Goal: Task Accomplishment & Management: Manage account settings

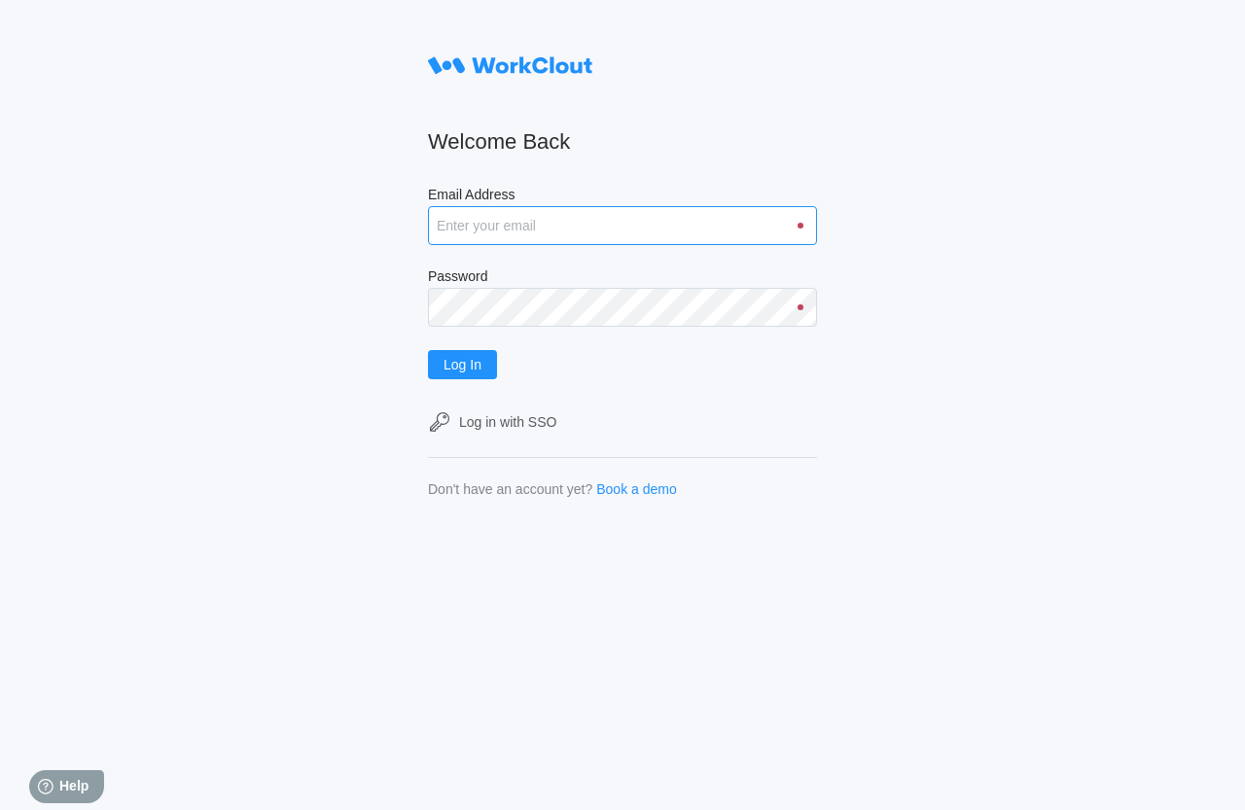
drag, startPoint x: 475, startPoint y: 228, endPoint x: 891, endPoint y: 384, distance: 443.4
click at [474, 231] on input "Email Address" at bounding box center [622, 225] width 389 height 39
type input "W"
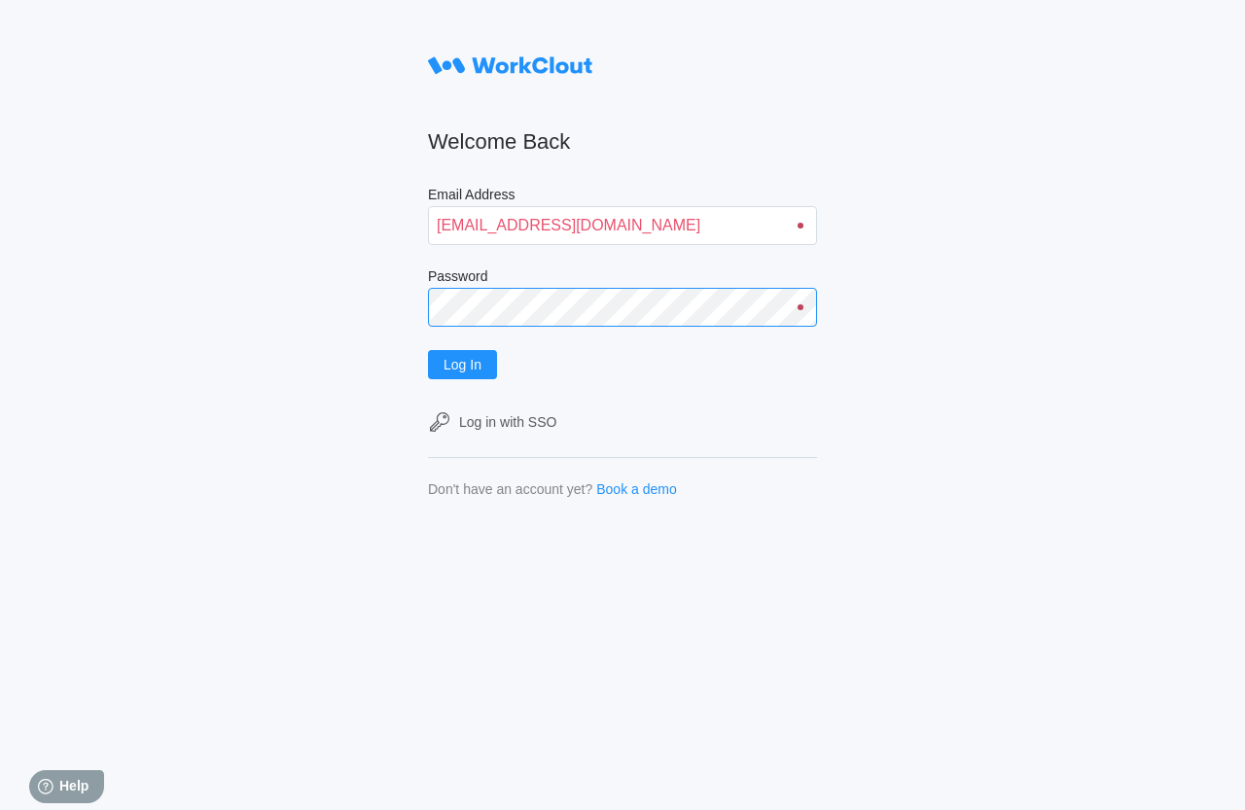
click at [428, 350] on button "Log In" at bounding box center [462, 364] width 69 height 29
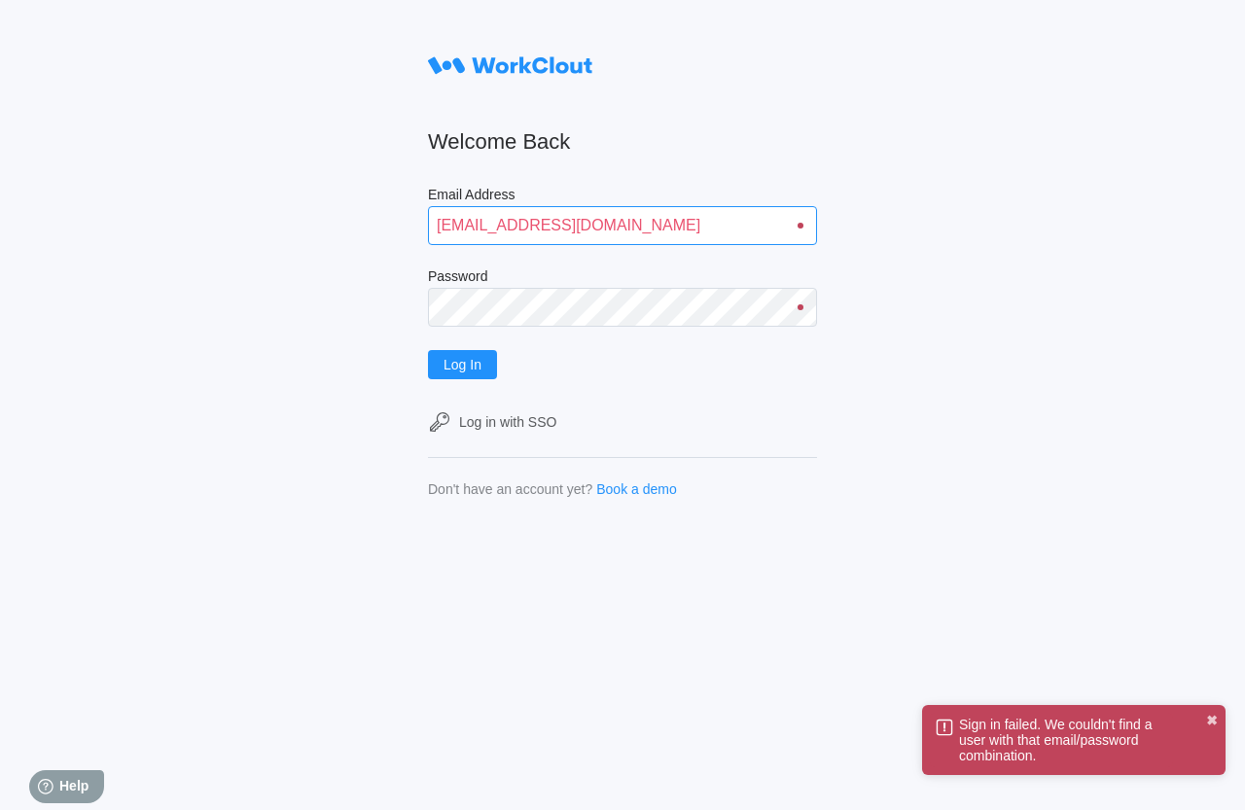
click at [628, 226] on input "[EMAIL_ADDRESS][DOMAIN_NAME]" at bounding box center [622, 225] width 389 height 39
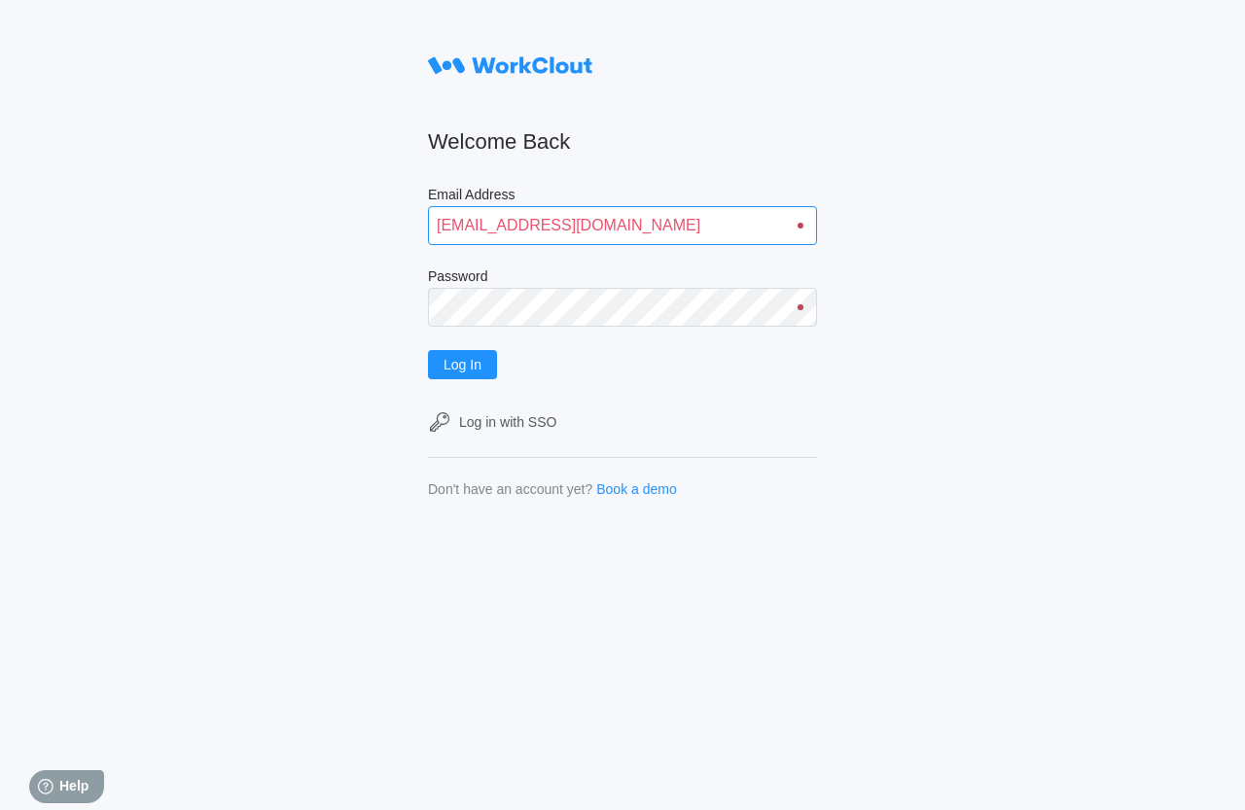
click at [656, 223] on input "[EMAIL_ADDRESS][DOMAIN_NAME]" at bounding box center [622, 225] width 389 height 39
click at [464, 369] on span "Log In" at bounding box center [462, 365] width 38 height 14
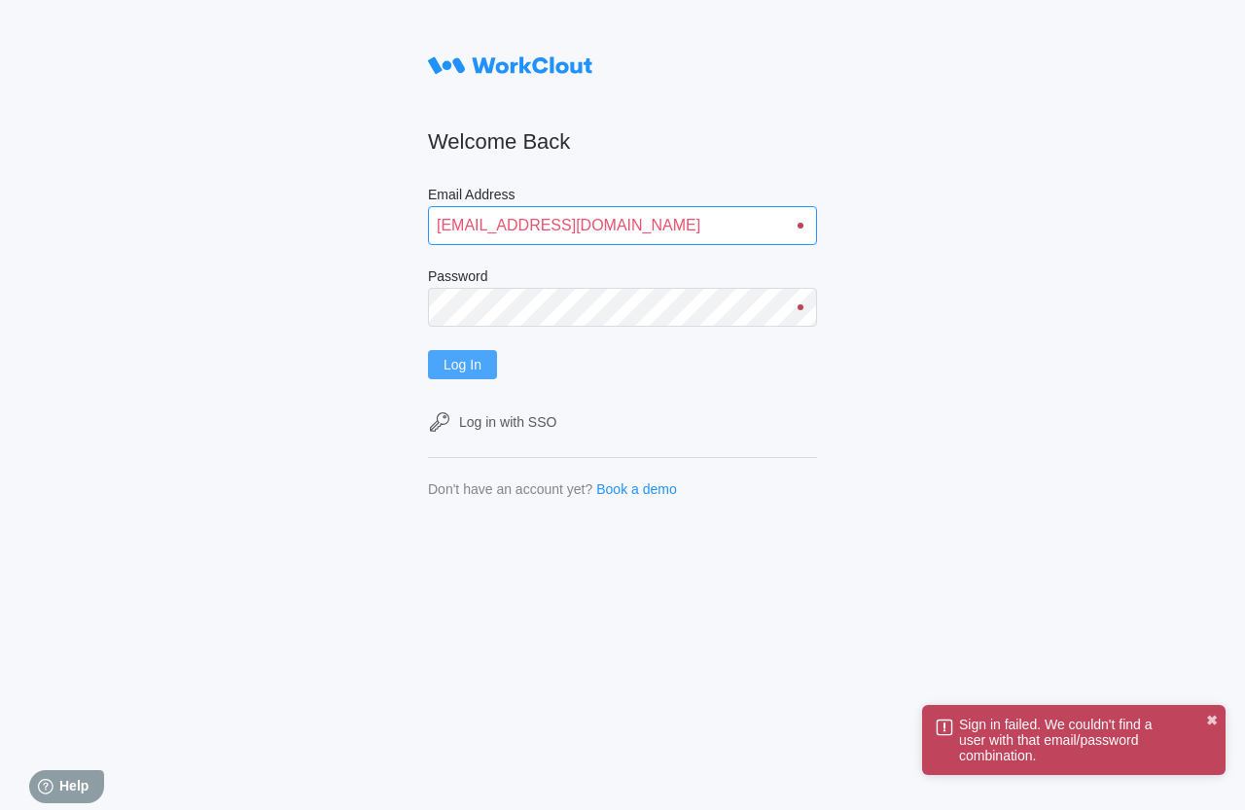
click at [515, 222] on input "[EMAIL_ADDRESS][DOMAIN_NAME]" at bounding box center [622, 225] width 389 height 39
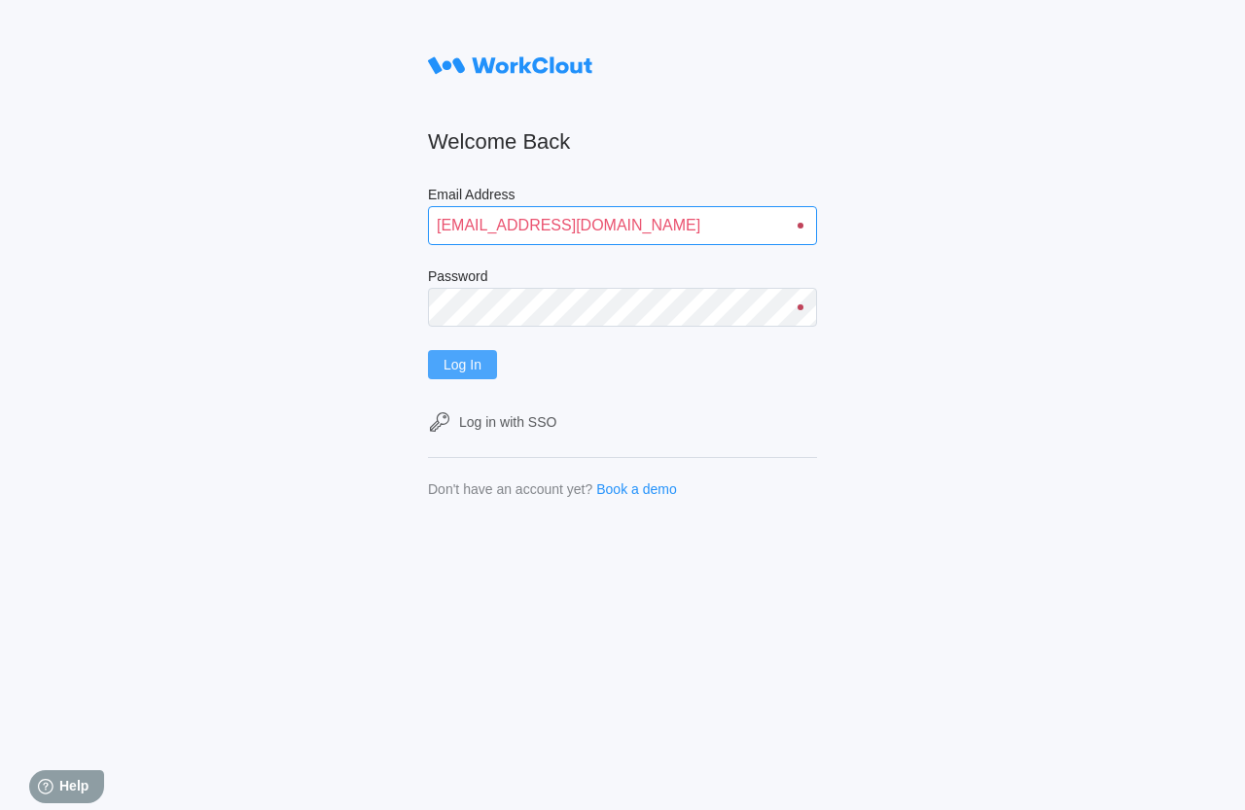
drag, startPoint x: 664, startPoint y: 230, endPoint x: 671, endPoint y: 280, distance: 50.1
click at [656, 232] on input "[EMAIL_ADDRESS][DOMAIN_NAME]" at bounding box center [622, 225] width 389 height 39
click at [462, 371] on span "Log In" at bounding box center [462, 365] width 38 height 14
click at [552, 228] on input "[EMAIL_ADDRESS][DOMAIN_NAME]" at bounding box center [622, 225] width 389 height 39
click at [558, 222] on input "[EMAIL_ADDRESS][DOMAIN_NAME]" at bounding box center [622, 225] width 389 height 39
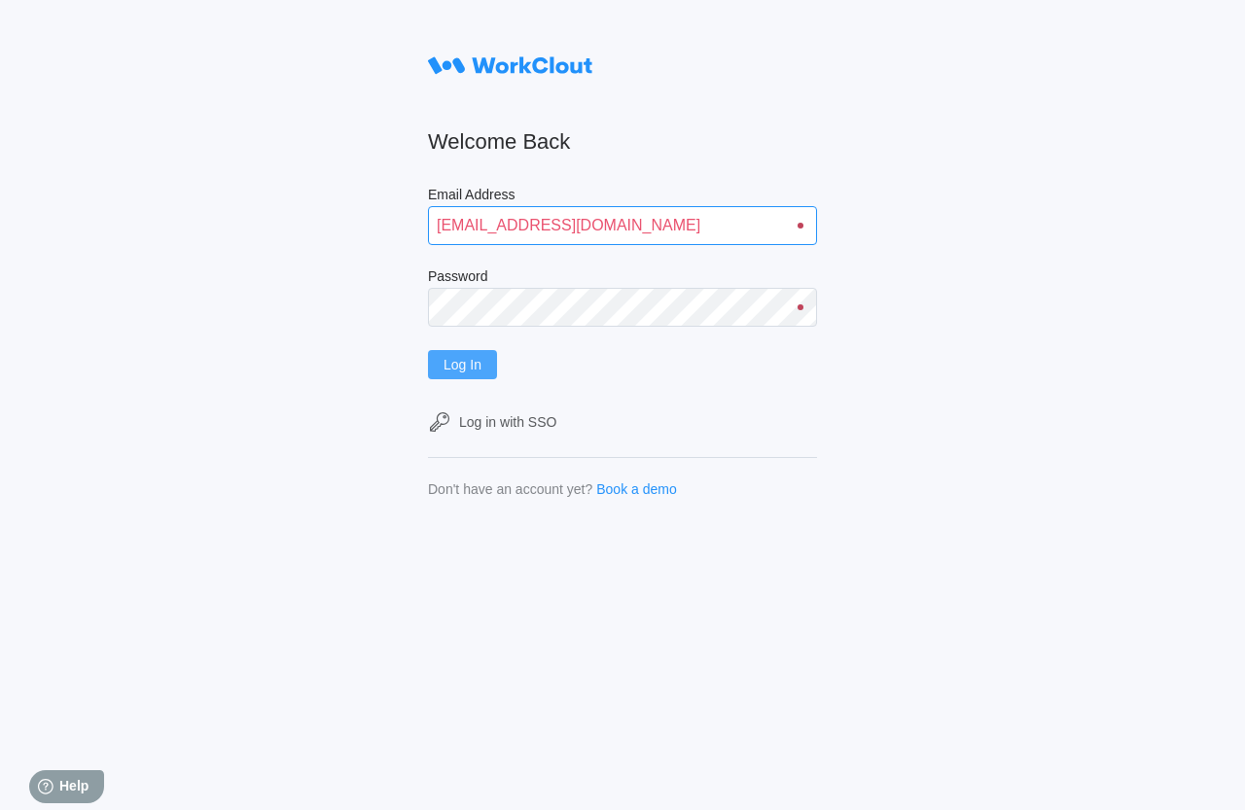
click at [645, 228] on input "[EMAIL_ADDRESS][DOMAIN_NAME]" at bounding box center [622, 225] width 389 height 39
click at [481, 371] on span "Log In" at bounding box center [462, 365] width 38 height 14
click at [643, 220] on input "[EMAIL_ADDRESS][DOMAIN_NAME]" at bounding box center [622, 225] width 389 height 39
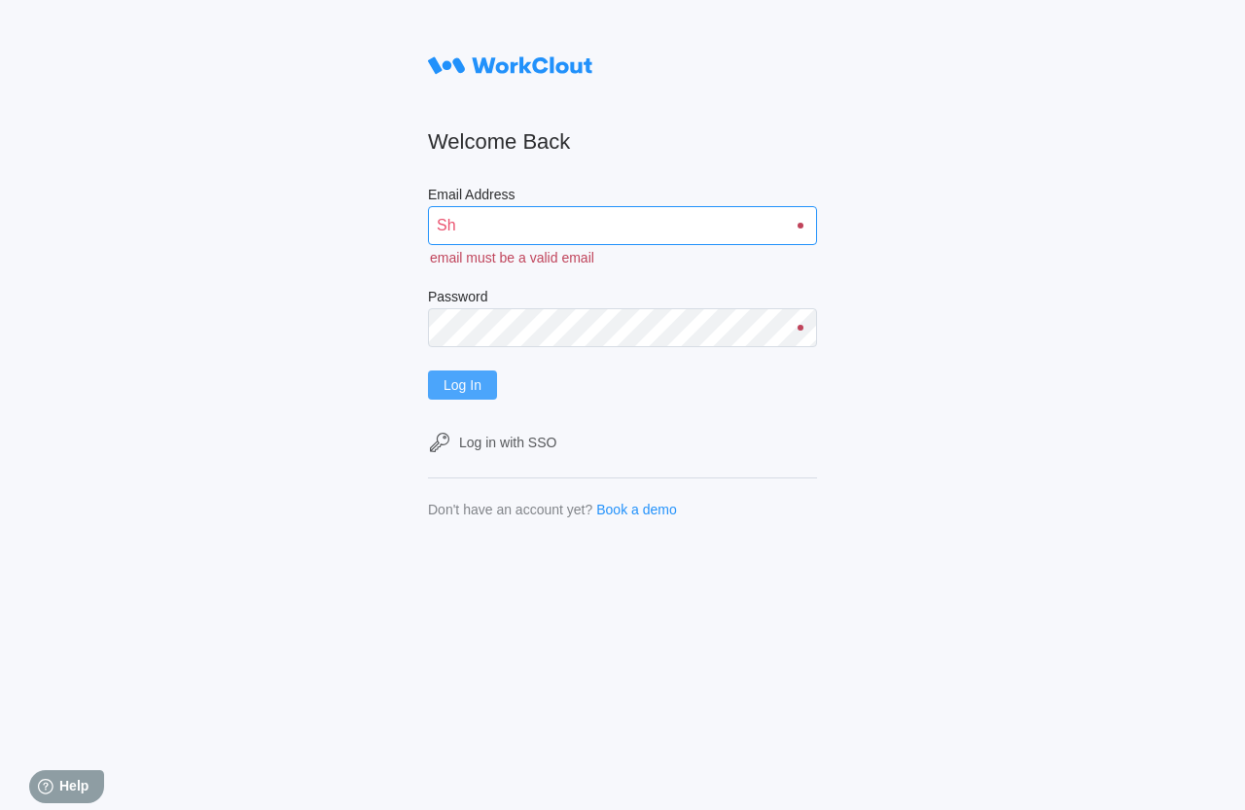
type input "S"
